Goal: Information Seeking & Learning: Learn about a topic

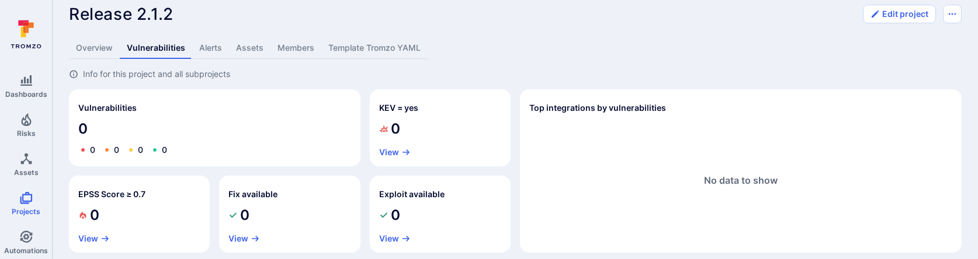
scroll to position [26, 0]
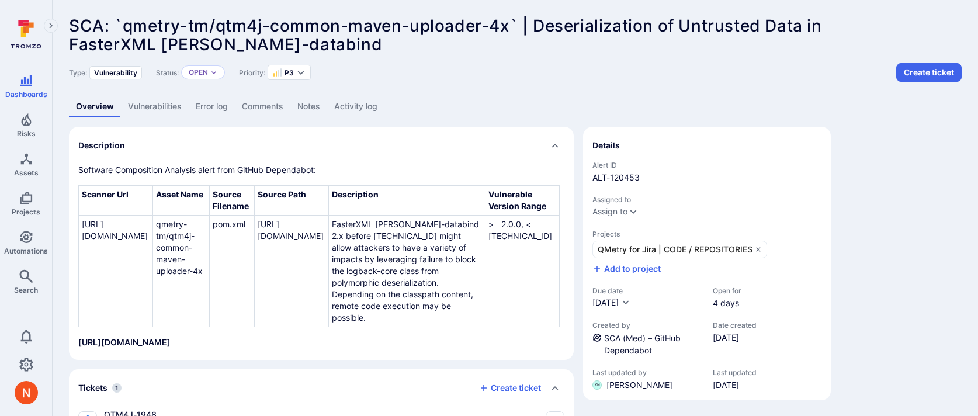
scroll to position [185, 0]
